Goal: Use online tool/utility: Utilize a website feature to perform a specific function

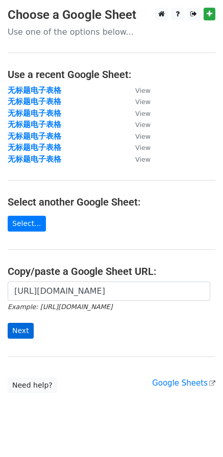
type input "[URL][DOMAIN_NAME]"
click at [27, 331] on input "Next" at bounding box center [21, 331] width 26 height 16
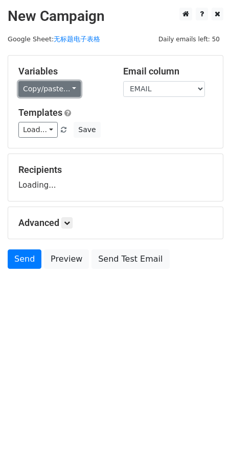
click at [43, 95] on link "Copy/paste..." at bounding box center [49, 89] width 62 height 16
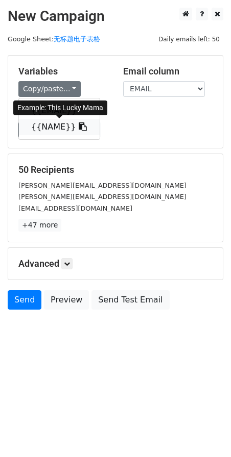
click at [44, 128] on link "{{NAME}}" at bounding box center [59, 127] width 81 height 16
click at [48, 123] on link "Load..." at bounding box center [37, 130] width 39 height 16
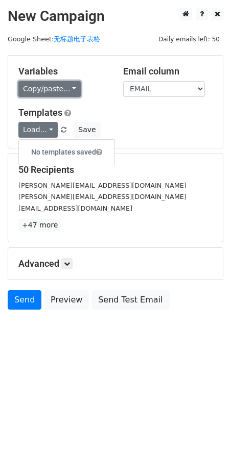
click at [40, 91] on link "Copy/paste..." at bounding box center [49, 89] width 62 height 16
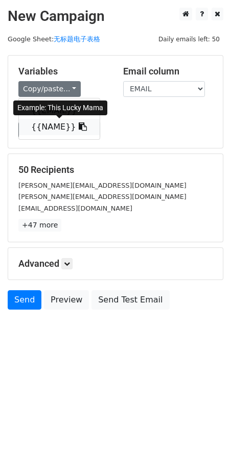
click at [45, 129] on link "{{NAME}}" at bounding box center [59, 127] width 81 height 16
